Goal: Find specific page/section: Find specific page/section

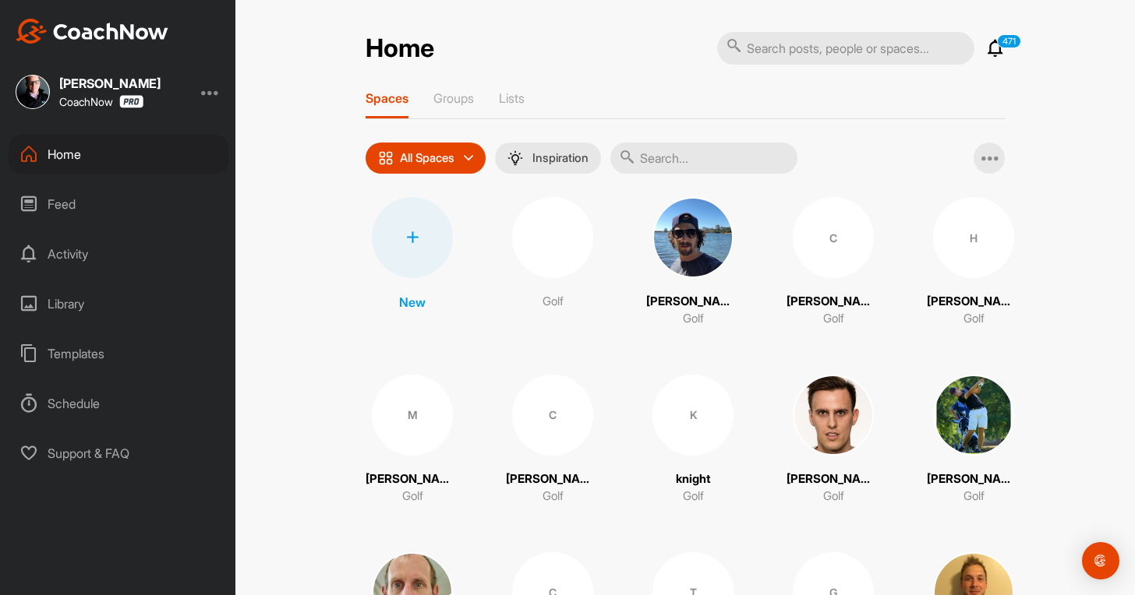
click at [631, 153] on icon at bounding box center [628, 157] width 16 height 16
click at [657, 154] on input "text" at bounding box center [703, 158] width 187 height 31
paste input "Jeff Perkins"
type input "Jeff Perkins"
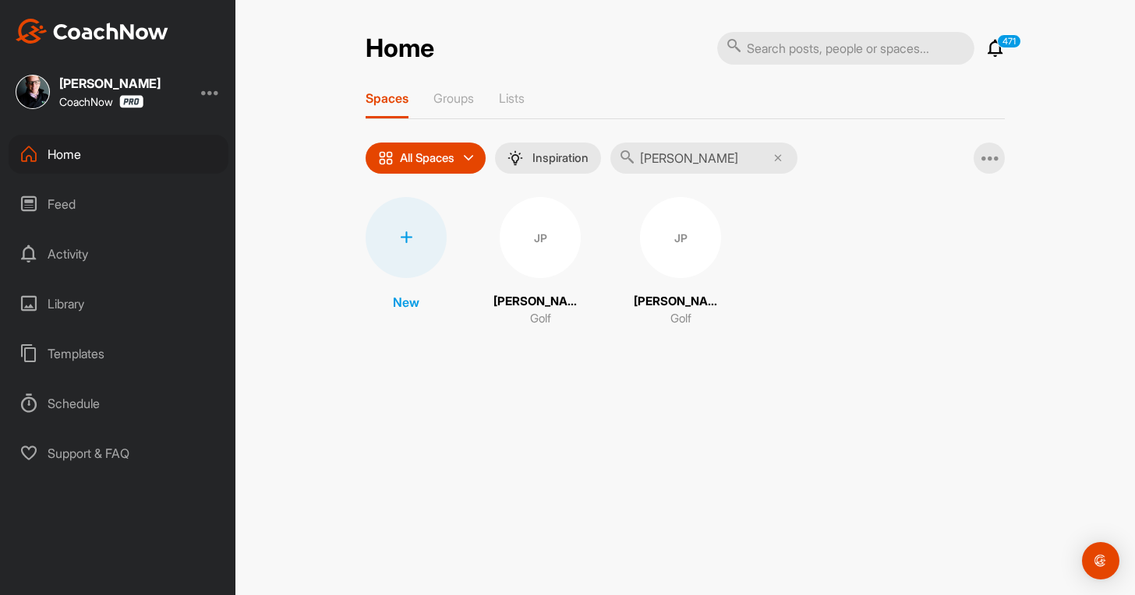
click at [532, 239] on div "JP" at bounding box center [540, 237] width 81 height 81
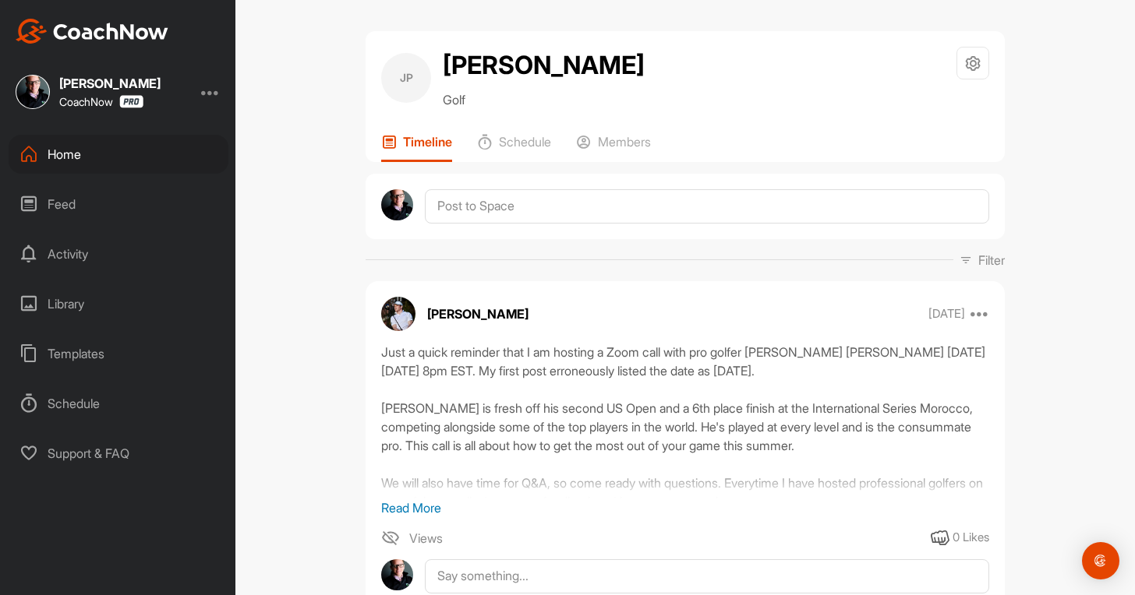
click at [114, 165] on div "Home" at bounding box center [119, 154] width 220 height 39
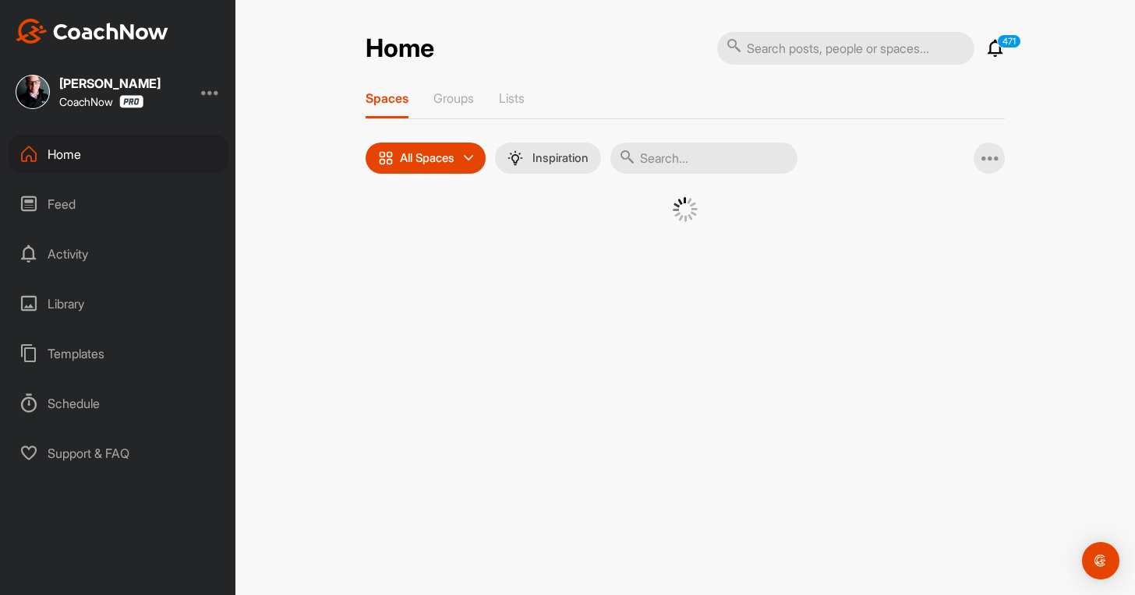
click at [677, 157] on input "text" at bounding box center [703, 158] width 187 height 31
paste input "Jeff Perkins"
type input "Jeff Perkins"
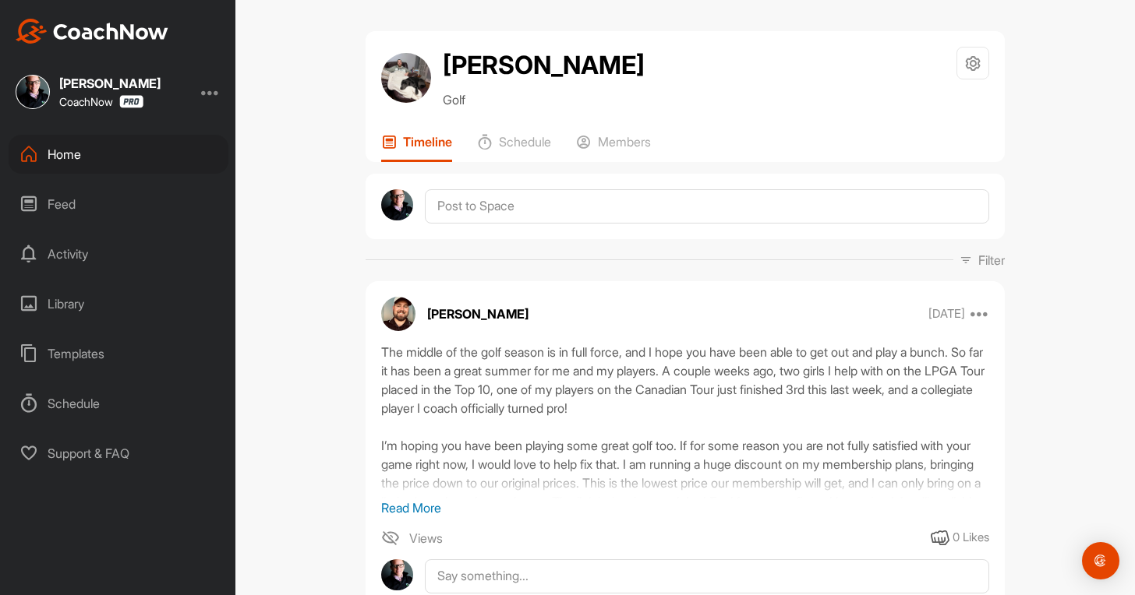
click at [146, 168] on div "Home" at bounding box center [119, 154] width 220 height 39
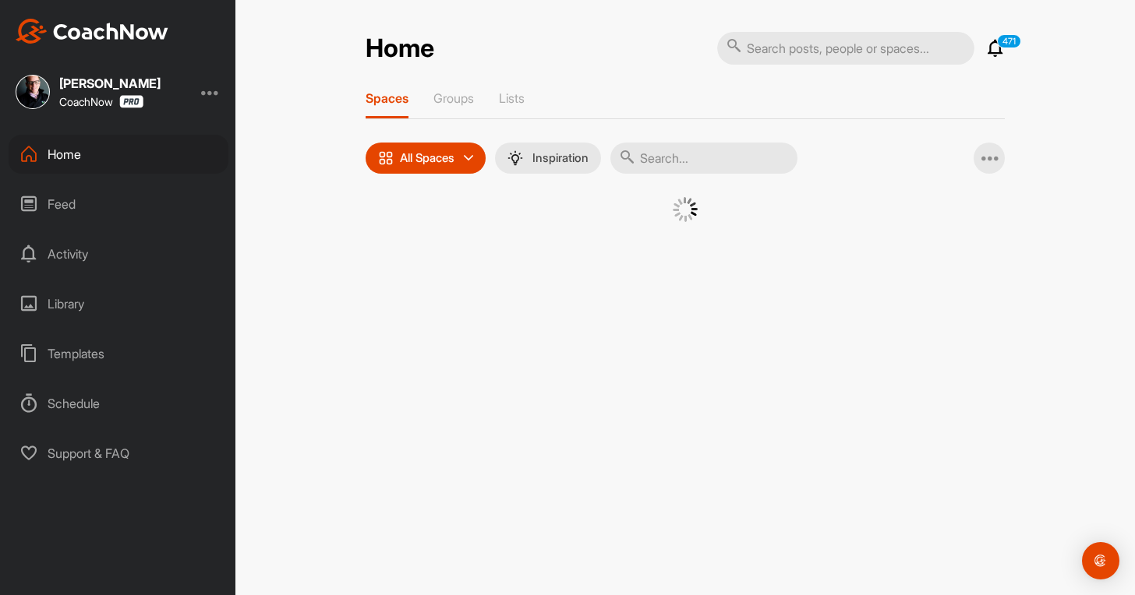
click at [694, 163] on input "text" at bounding box center [703, 158] width 187 height 31
paste input "[PERSON_NAME]"
type input "[PERSON_NAME]"
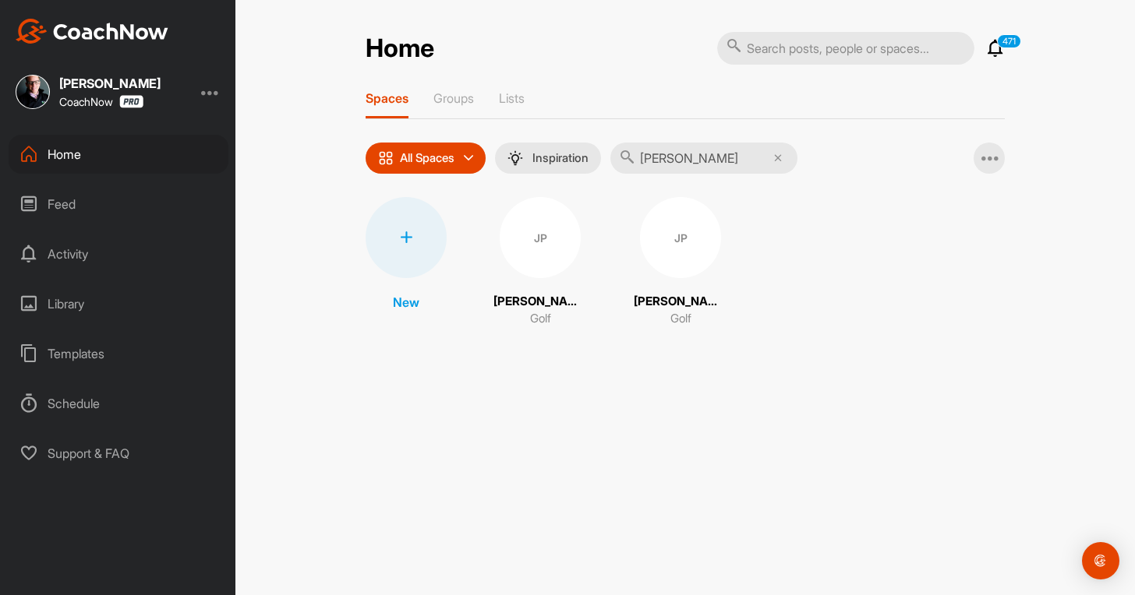
click at [661, 249] on div "JP" at bounding box center [680, 237] width 81 height 81
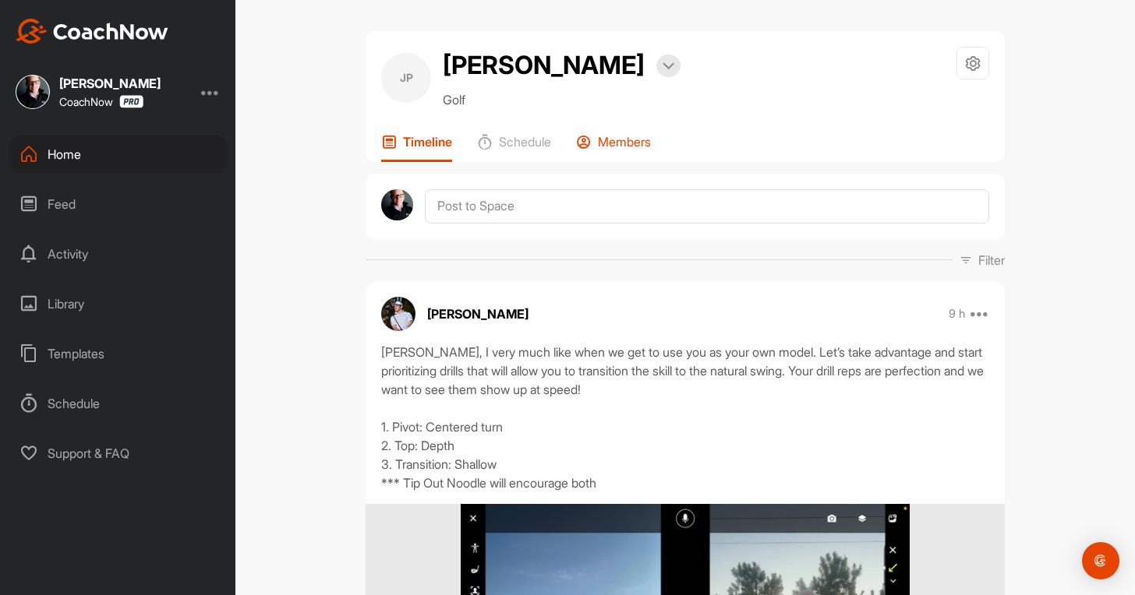
click at [612, 138] on p "Members" at bounding box center [624, 142] width 53 height 16
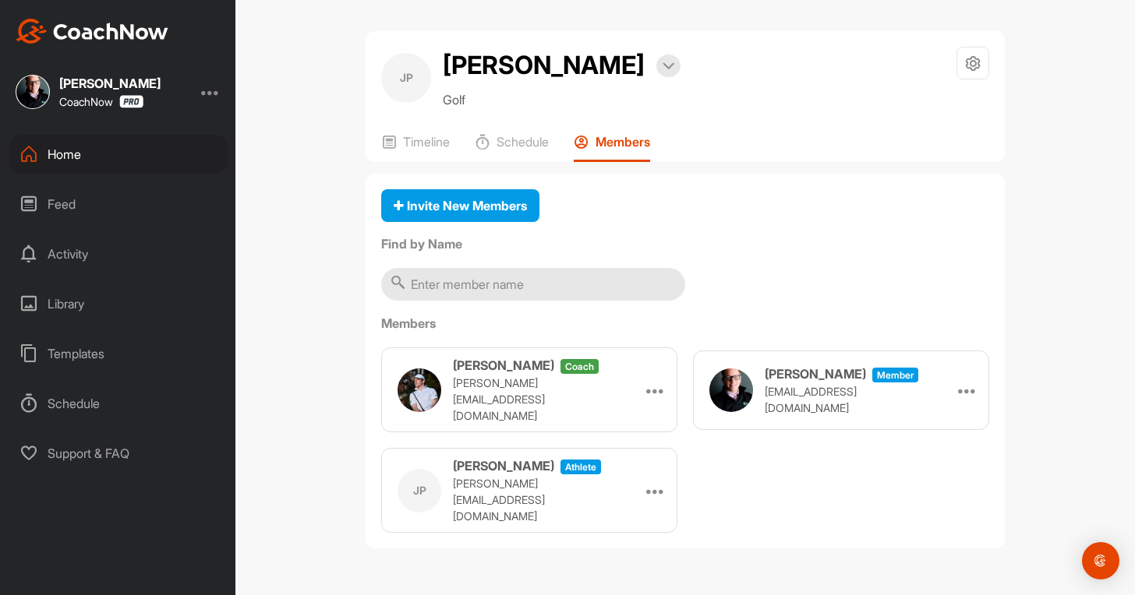
click at [80, 145] on div "Home" at bounding box center [119, 154] width 220 height 39
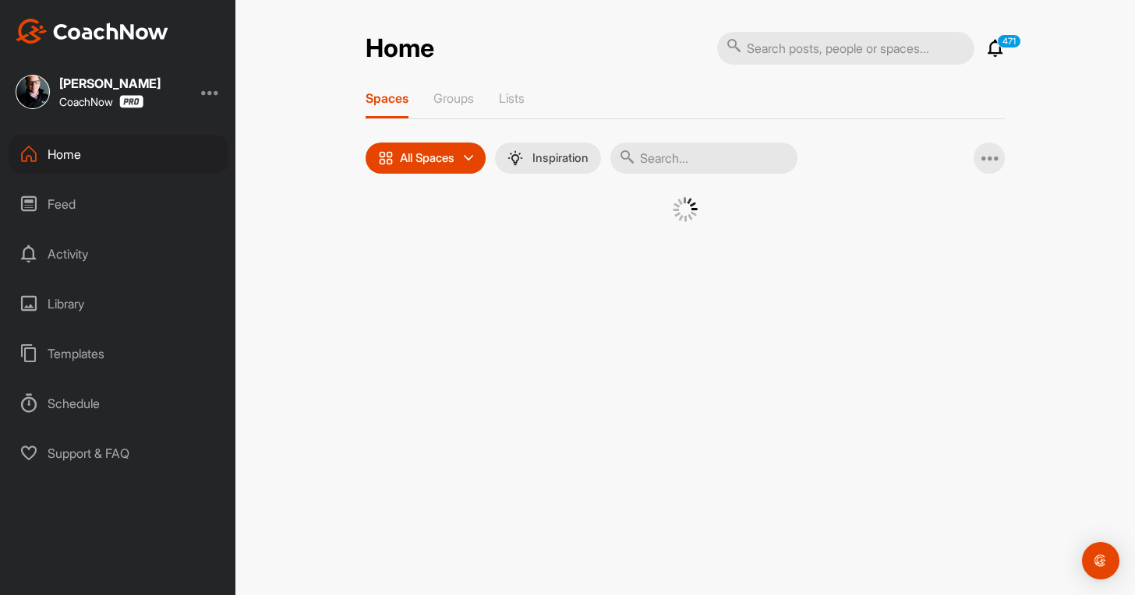
click at [661, 151] on input "text" at bounding box center [703, 158] width 187 height 31
paste input "[PERSON_NAME]"
type input "[PERSON_NAME]"
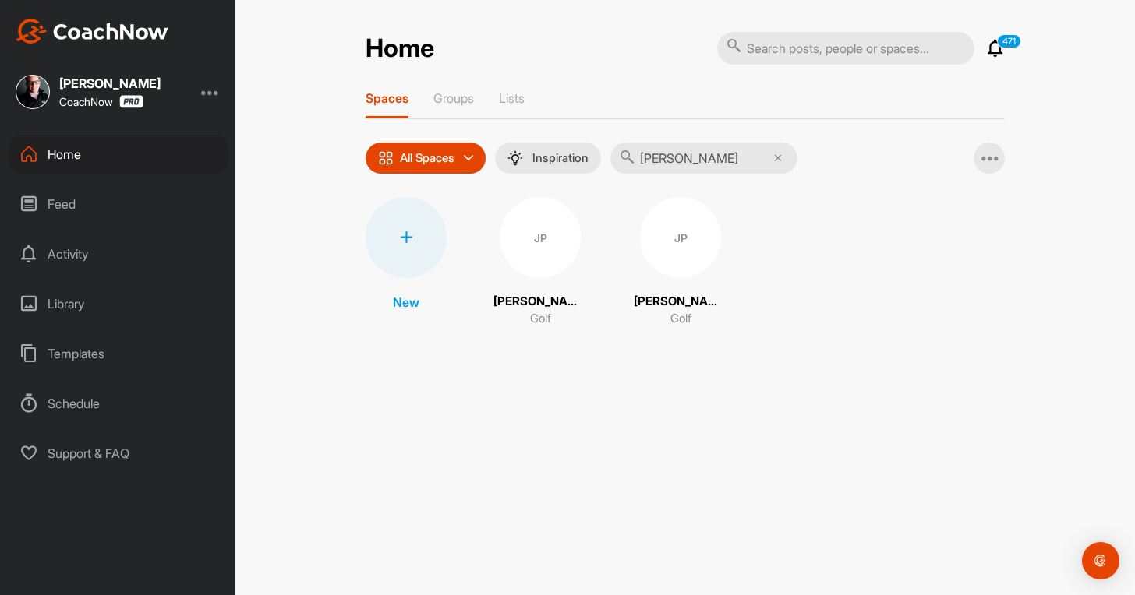
click at [509, 249] on div "JP" at bounding box center [540, 237] width 81 height 81
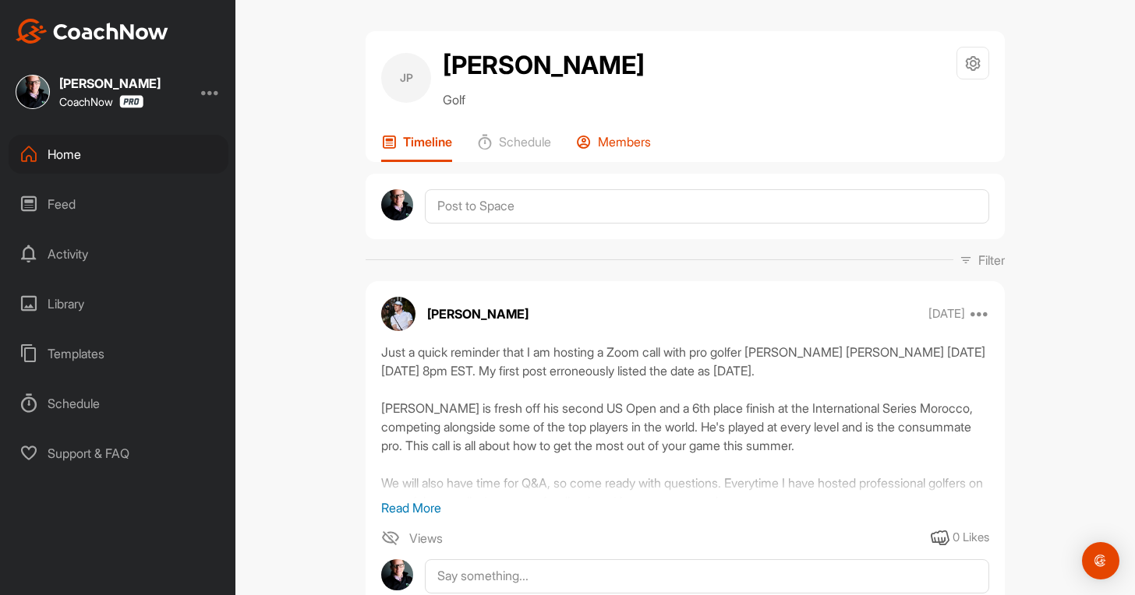
click at [620, 134] on p "Members" at bounding box center [624, 142] width 53 height 16
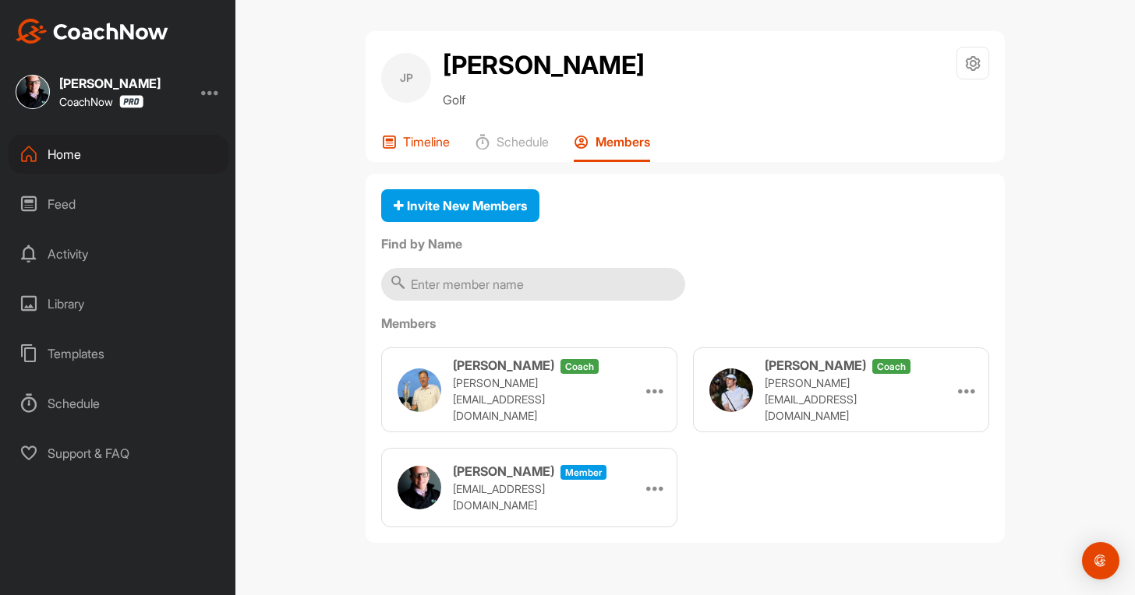
click at [422, 134] on p "Timeline" at bounding box center [426, 142] width 47 height 16
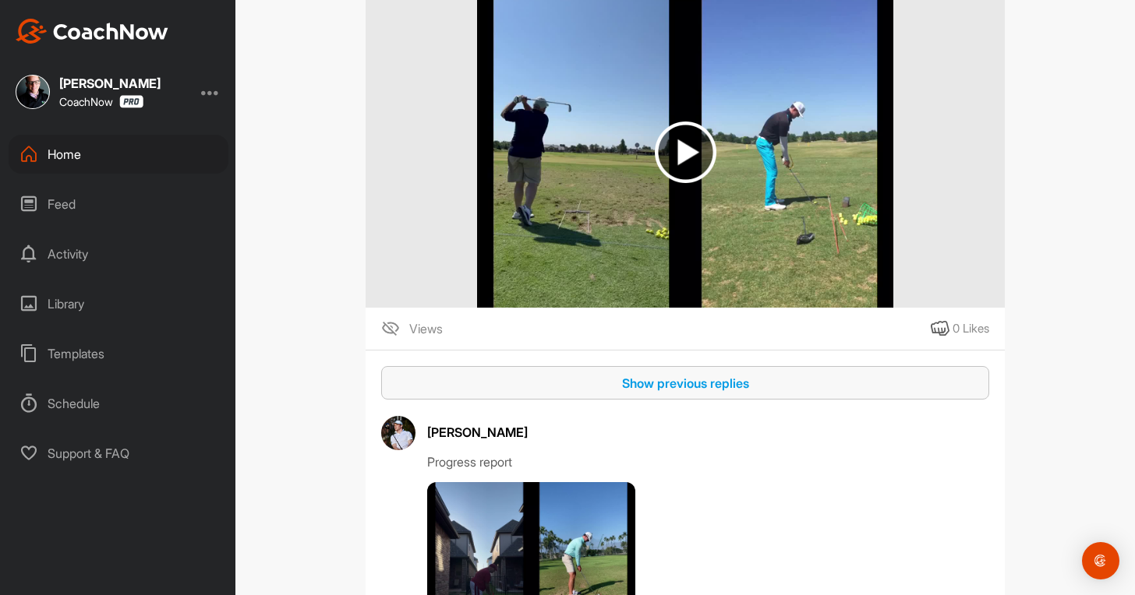
scroll to position [4832, 0]
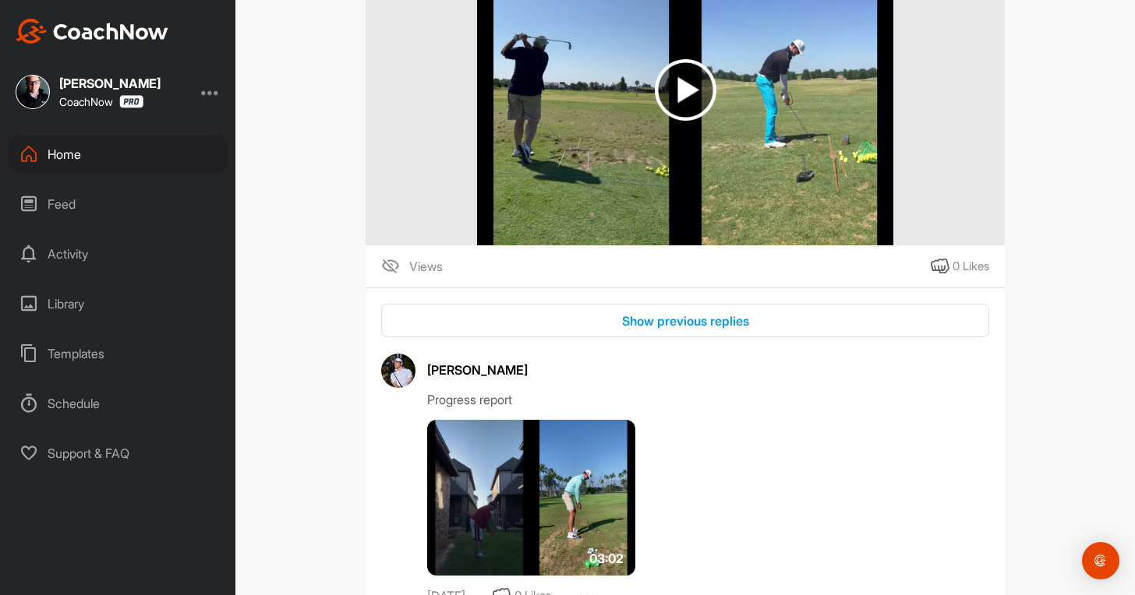
click at [128, 157] on div "Home" at bounding box center [119, 154] width 220 height 39
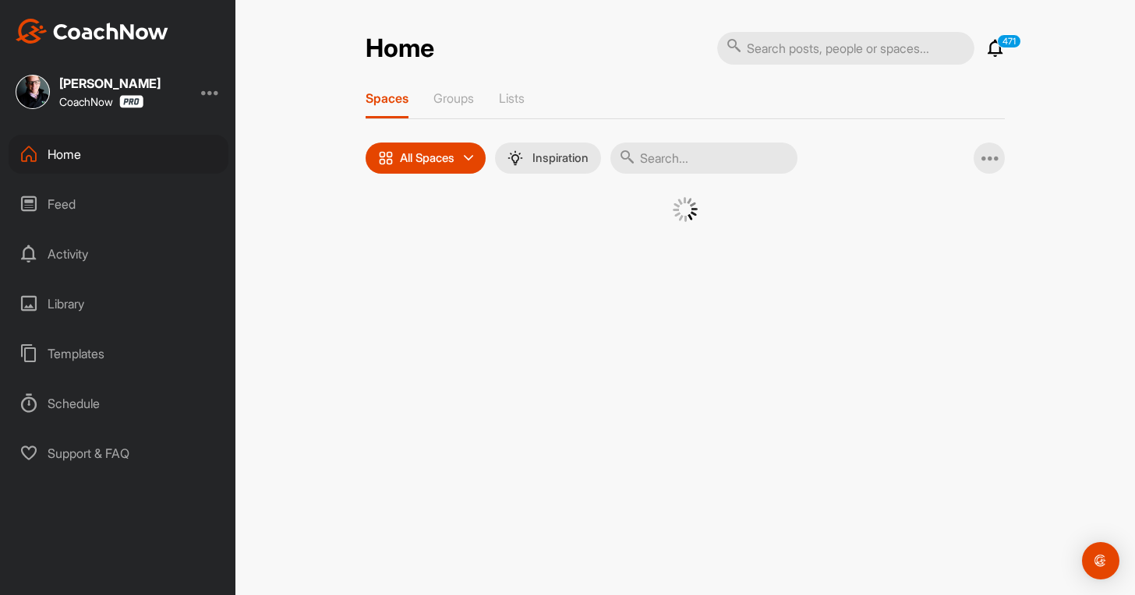
click at [676, 166] on input "text" at bounding box center [703, 158] width 187 height 31
paste input "[PERSON_NAME]"
type input "[PERSON_NAME]"
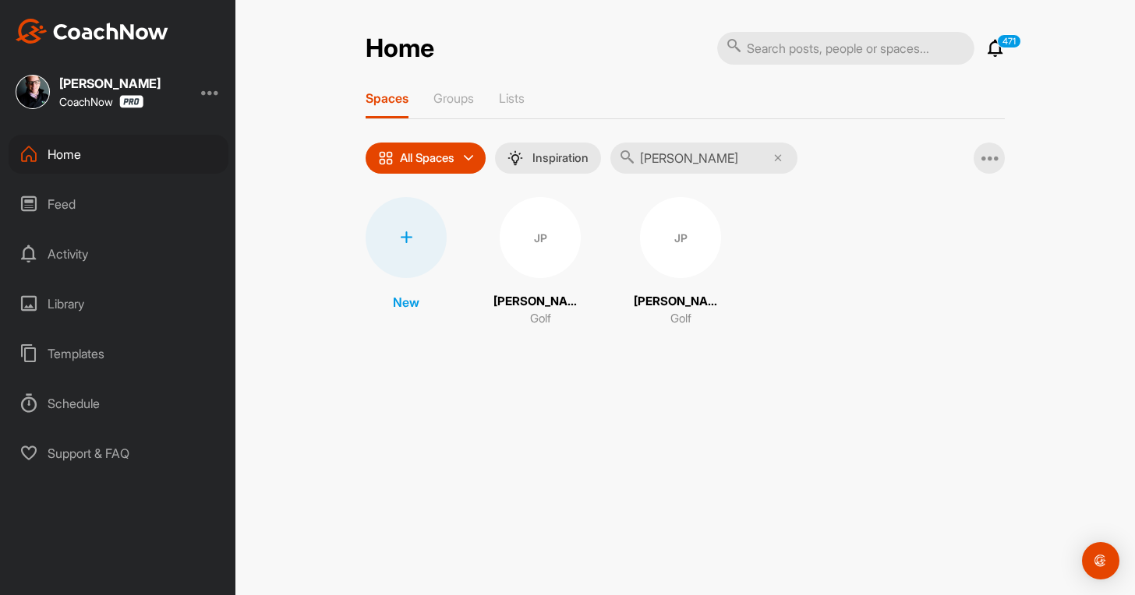
click at [656, 251] on div "JP" at bounding box center [680, 237] width 81 height 81
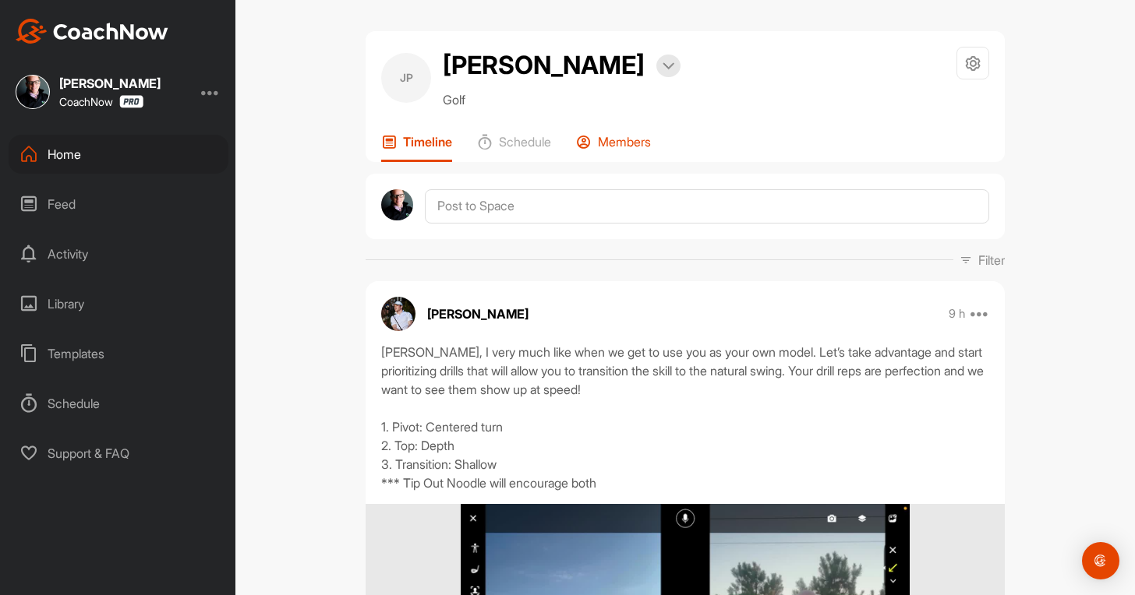
click at [629, 134] on p "Members" at bounding box center [624, 142] width 53 height 16
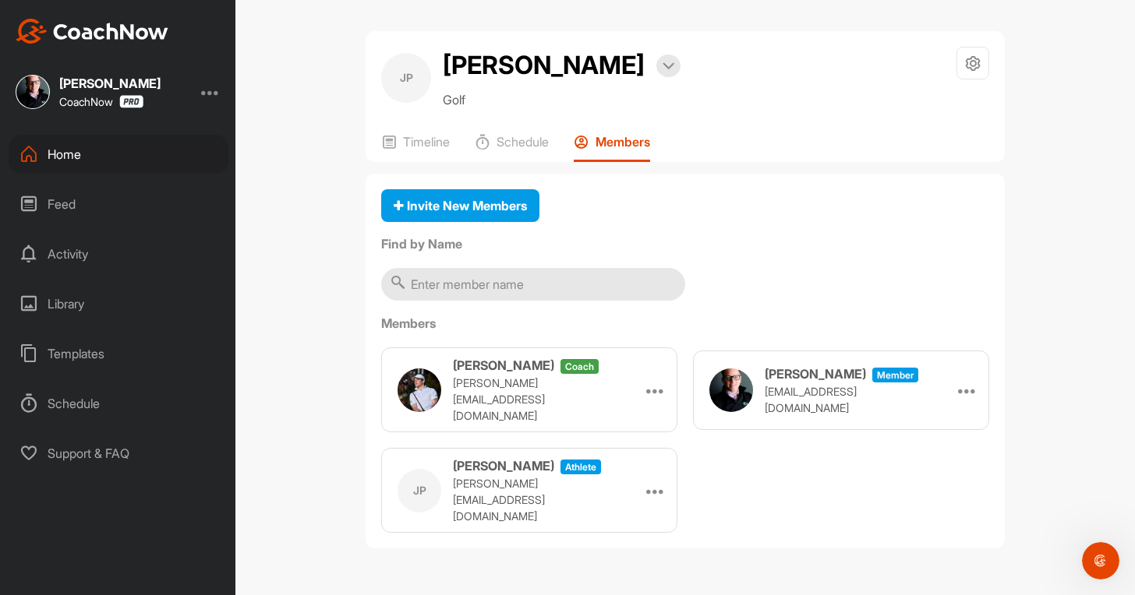
click at [69, 153] on div "Home" at bounding box center [119, 154] width 220 height 39
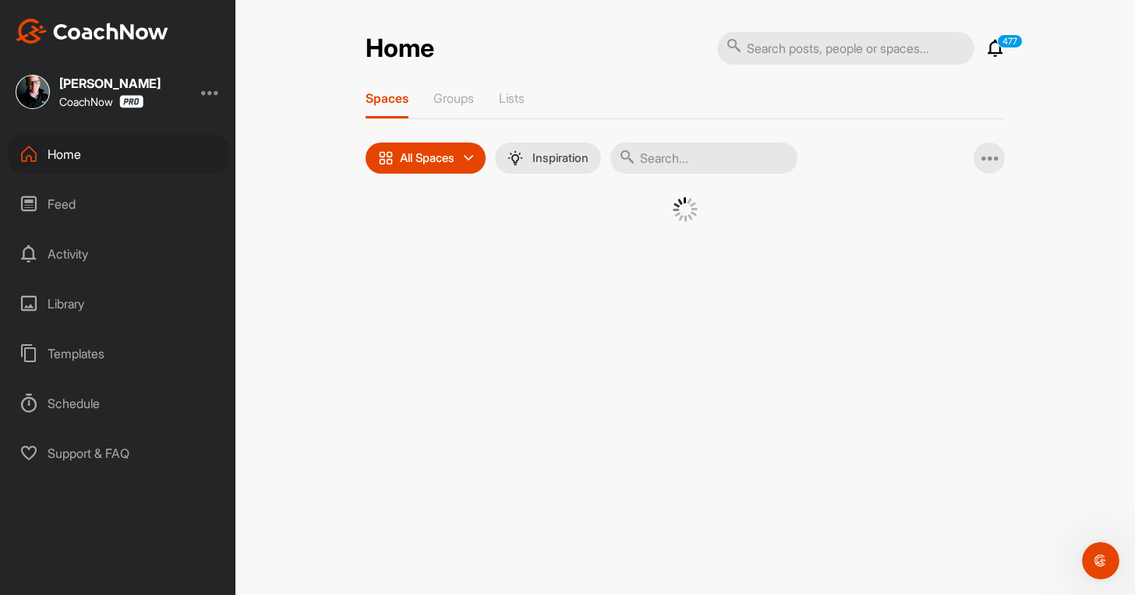
click at [69, 153] on div "Home" at bounding box center [119, 154] width 220 height 39
click at [203, 89] on div "[PERSON_NAME] CoachNow" at bounding box center [117, 92] width 235 height 34
click at [217, 98] on div at bounding box center [210, 92] width 19 height 19
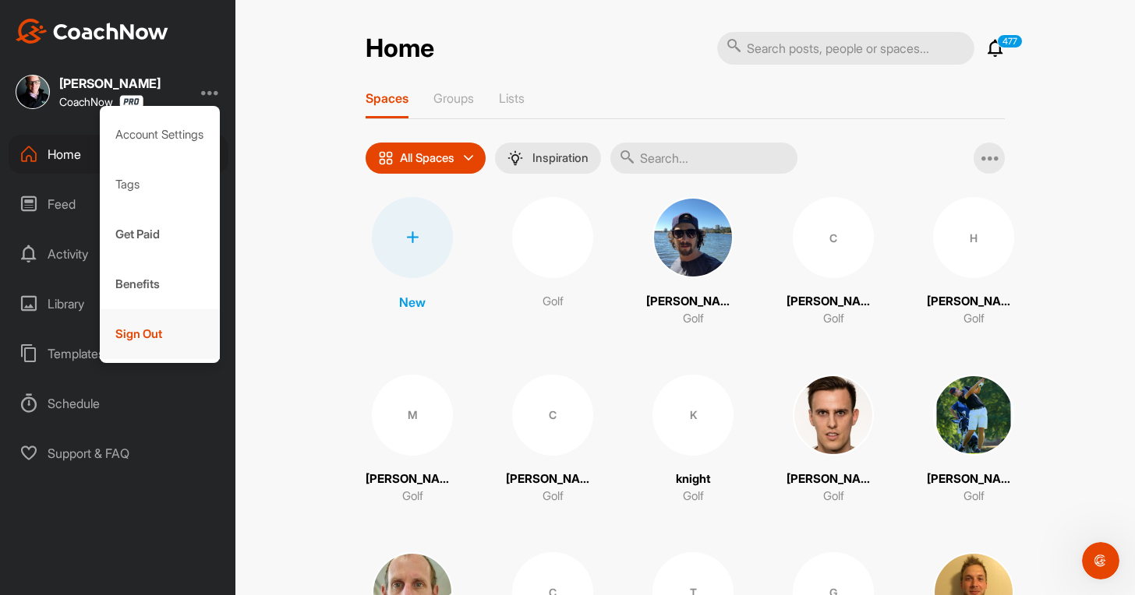
click at [146, 331] on div "Sign Out" at bounding box center [160, 334] width 121 height 50
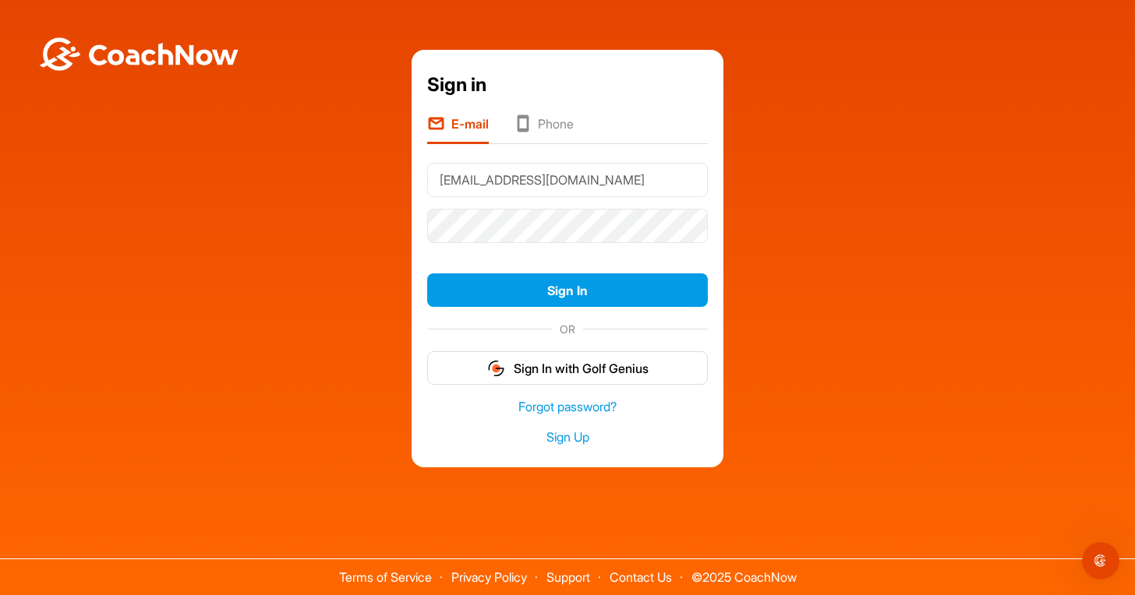
click at [494, 177] on input "[EMAIL_ADDRESS][DOMAIN_NAME]" at bounding box center [567, 180] width 281 height 34
type input "[EMAIL_ADDRESS][DOMAIN_NAME]"
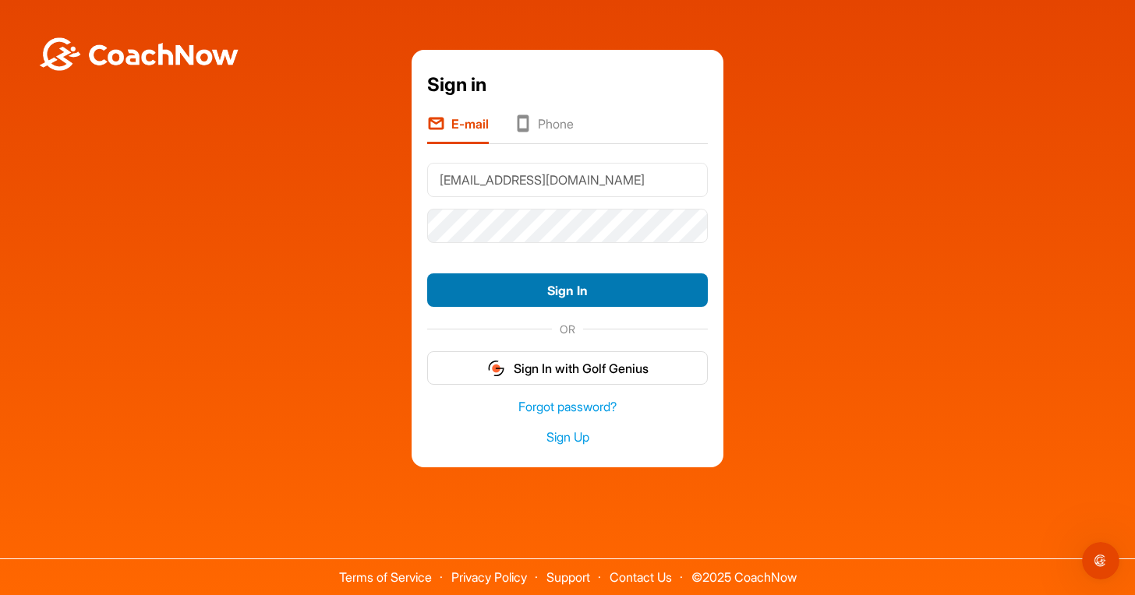
click at [630, 284] on button "Sign In" at bounding box center [567, 291] width 281 height 34
